Goal: Navigation & Orientation: Find specific page/section

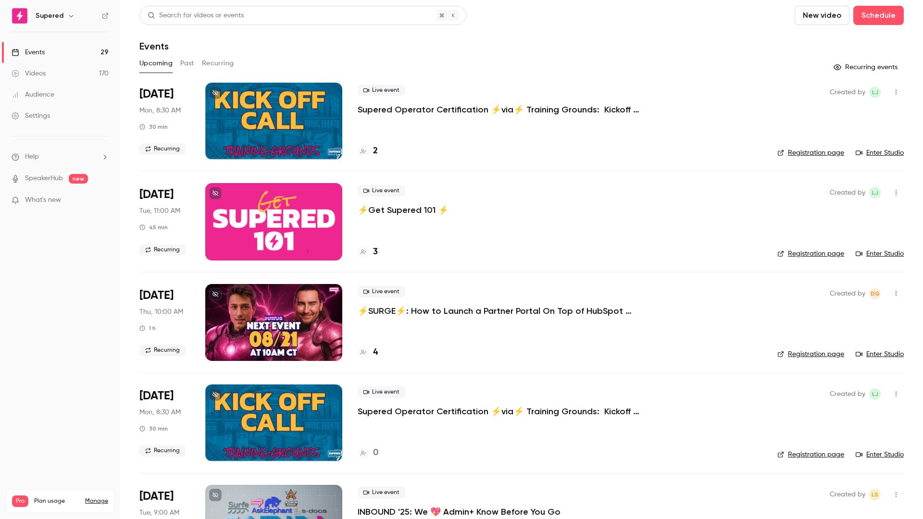
click at [418, 312] on p "⚡️SURGE⚡️: How to Launch a Partner Portal On Top of HubSpot w/Introw" at bounding box center [502, 311] width 288 height 12
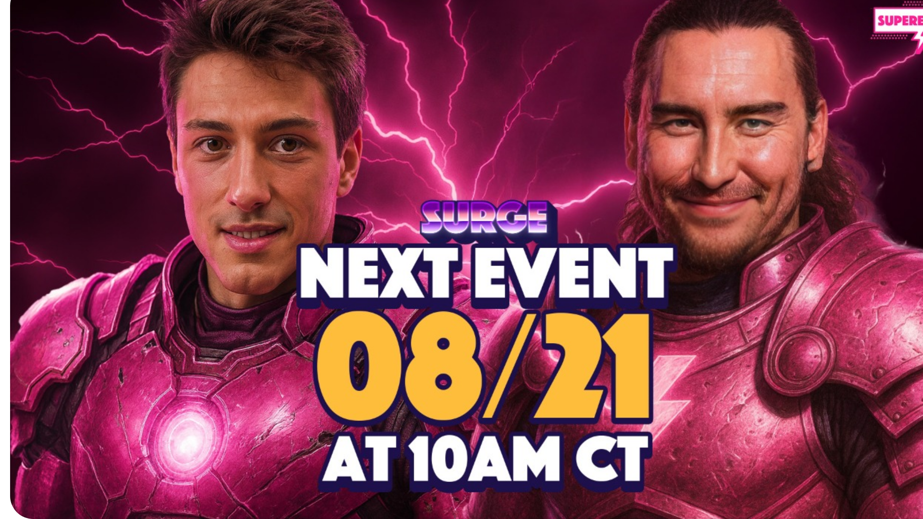
click at [824, 155] on div "Cover image" at bounding box center [745, 182] width 318 height 191
click at [0, 0] on input "Cover image" at bounding box center [0, 0] width 0 height 0
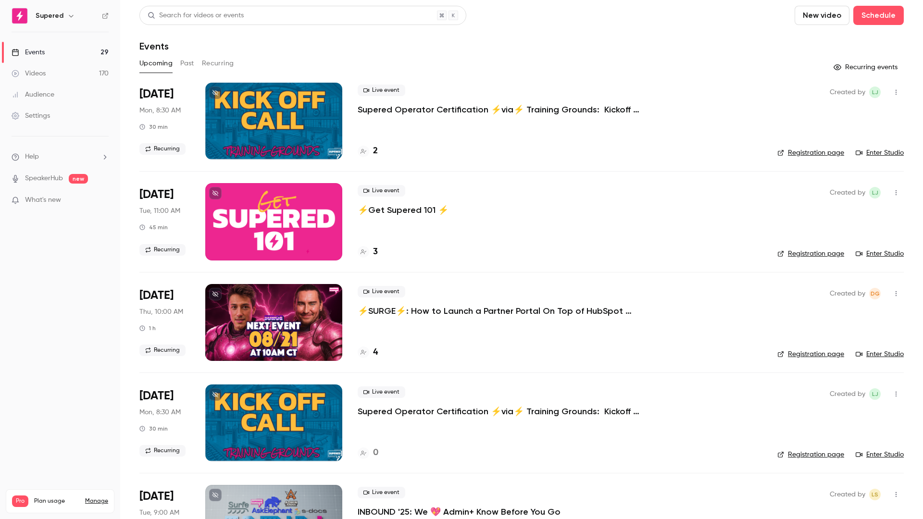
click at [204, 64] on button "Recurring" at bounding box center [218, 63] width 32 height 15
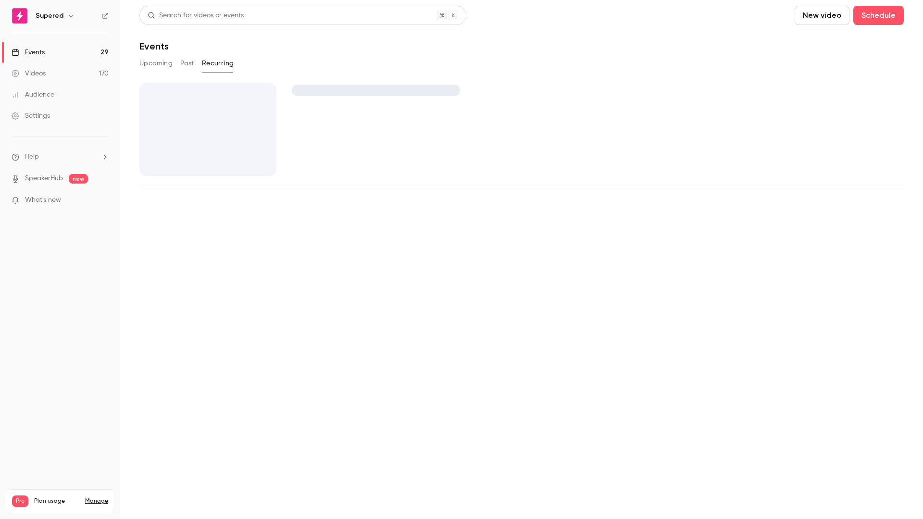
click at [186, 62] on button "Past" at bounding box center [187, 63] width 14 height 15
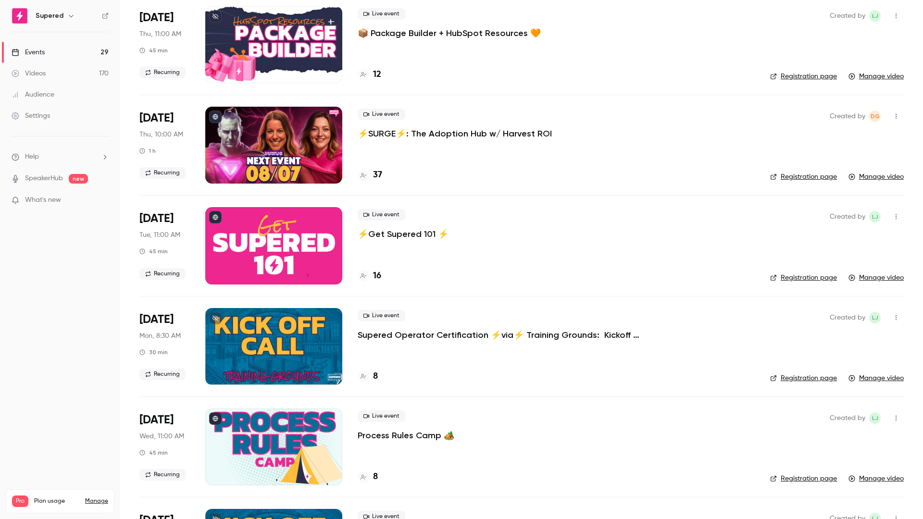
scroll to position [279, 0]
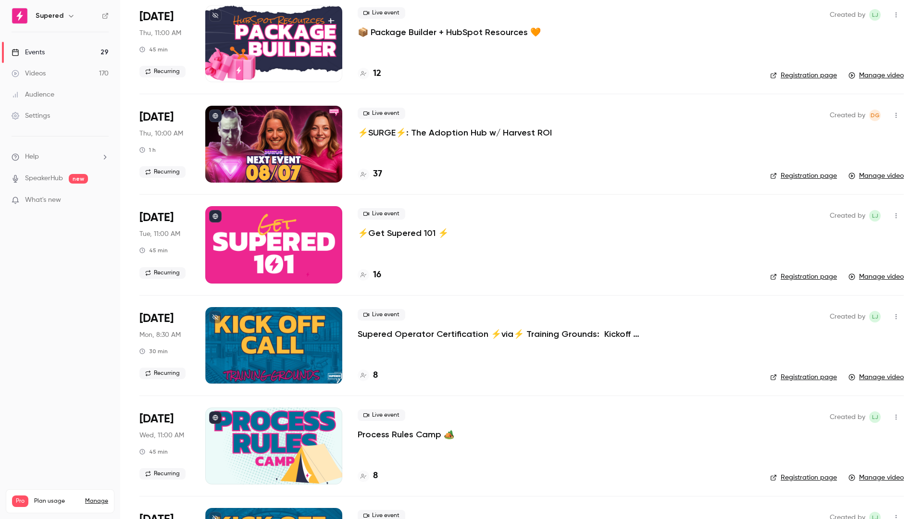
click at [380, 131] on p "⚡️SURGE⚡️: The Adoption Hub w/ Harvest ROI" at bounding box center [455, 133] width 194 height 12
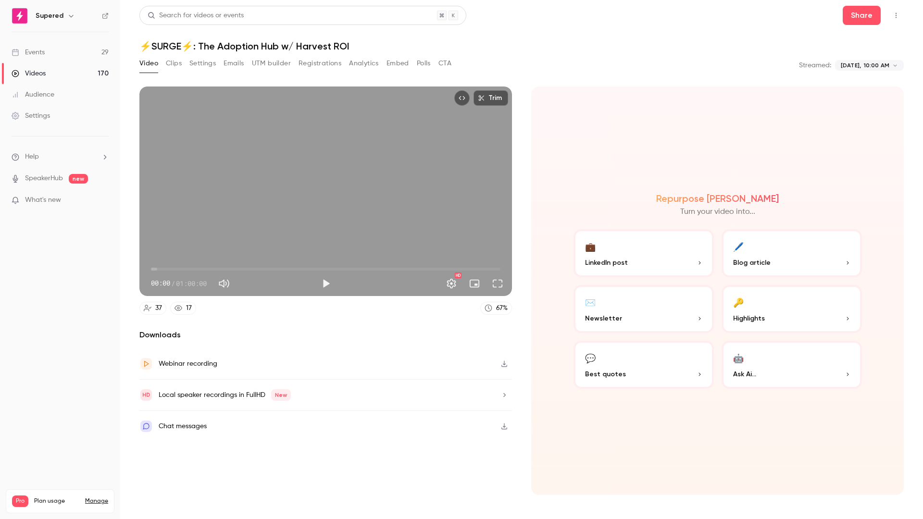
click at [170, 60] on button "Clips" at bounding box center [174, 63] width 16 height 15
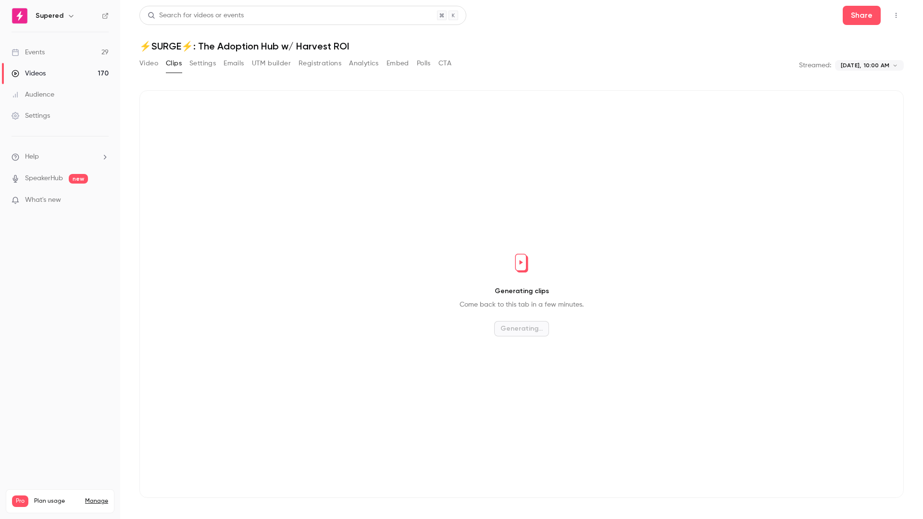
click at [201, 63] on button "Settings" at bounding box center [202, 63] width 26 height 15
